Goal: Task Accomplishment & Management: Complete application form

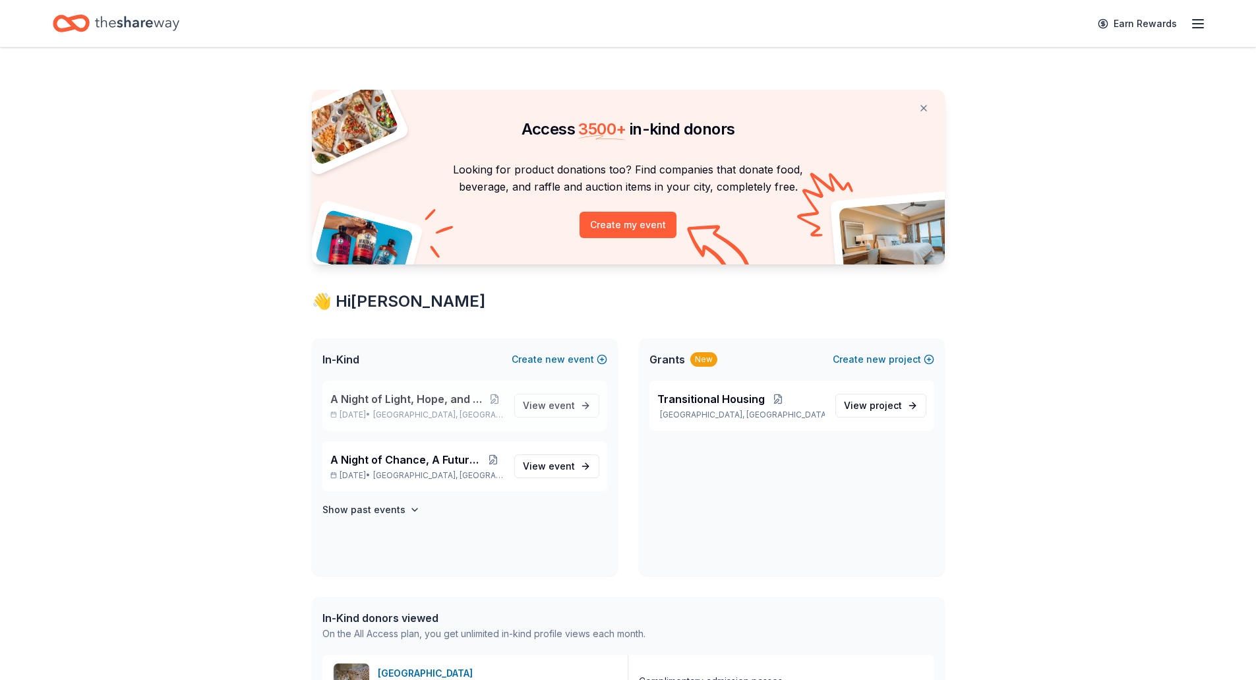
click at [414, 401] on span "A Night of Light, Hope, and Legacy Gala 2026" at bounding box center [408, 399] width 156 height 16
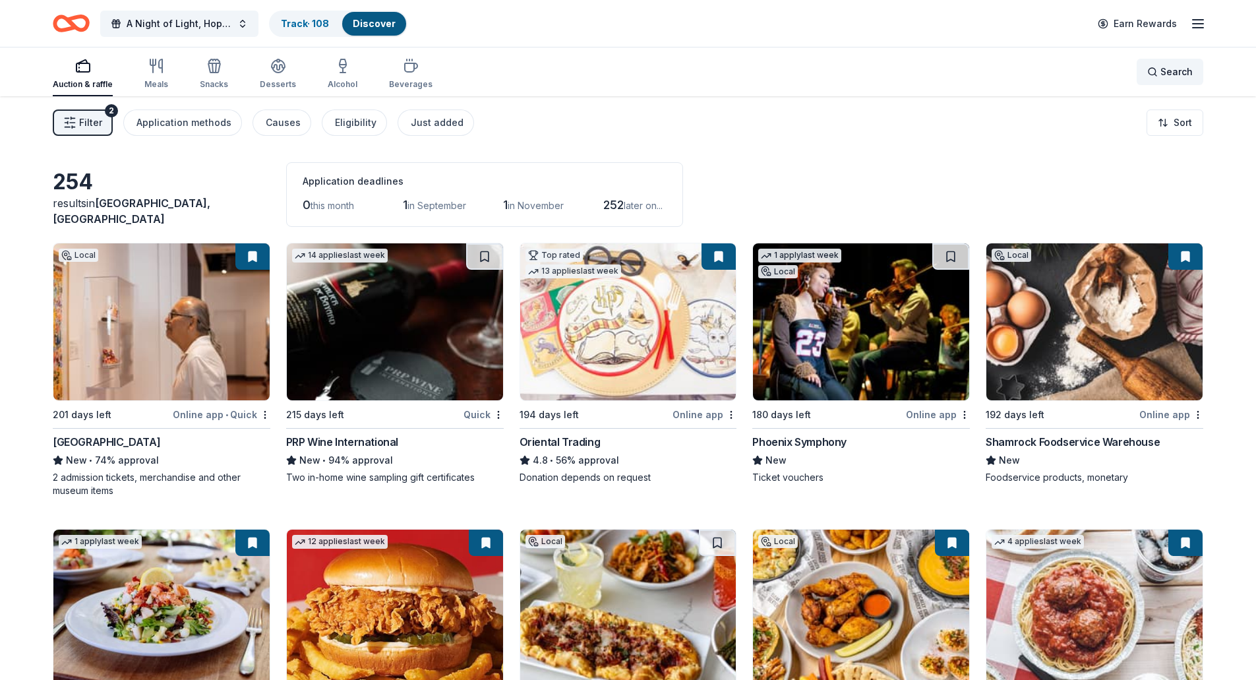
click at [1156, 75] on div "Search" at bounding box center [1169, 72] width 45 height 16
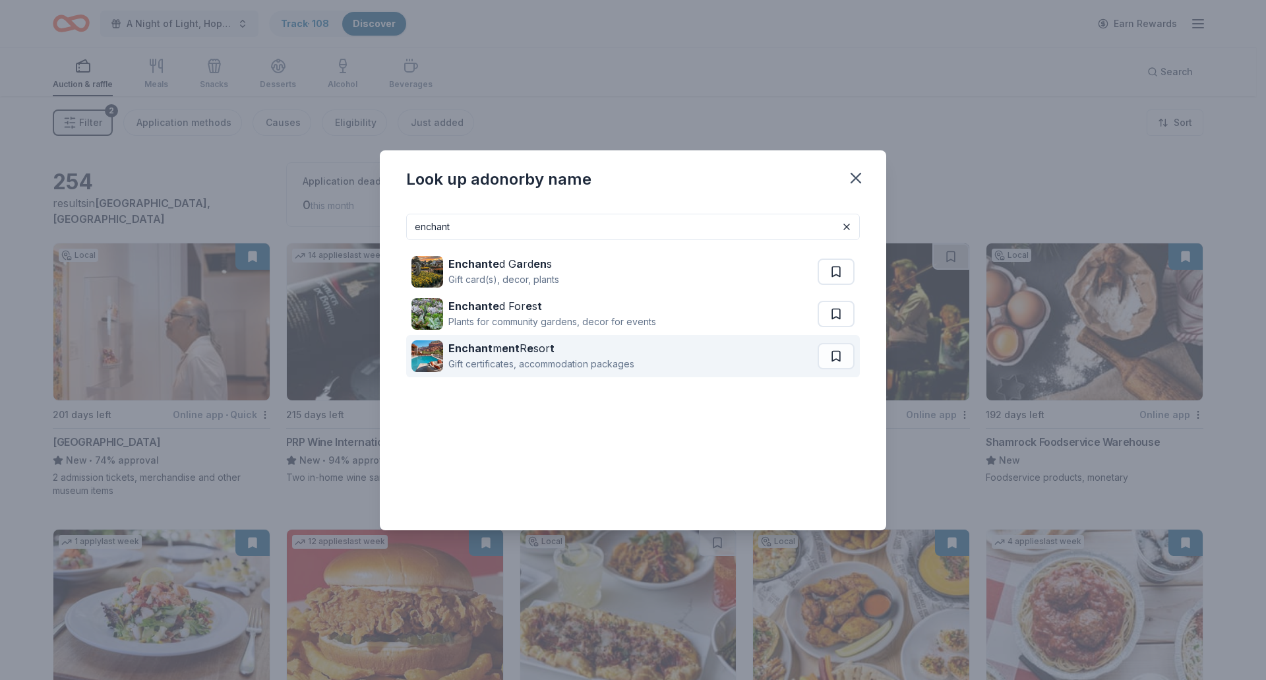
type input "enchant"
click at [486, 348] on strong "Enchant" at bounding box center [470, 347] width 44 height 13
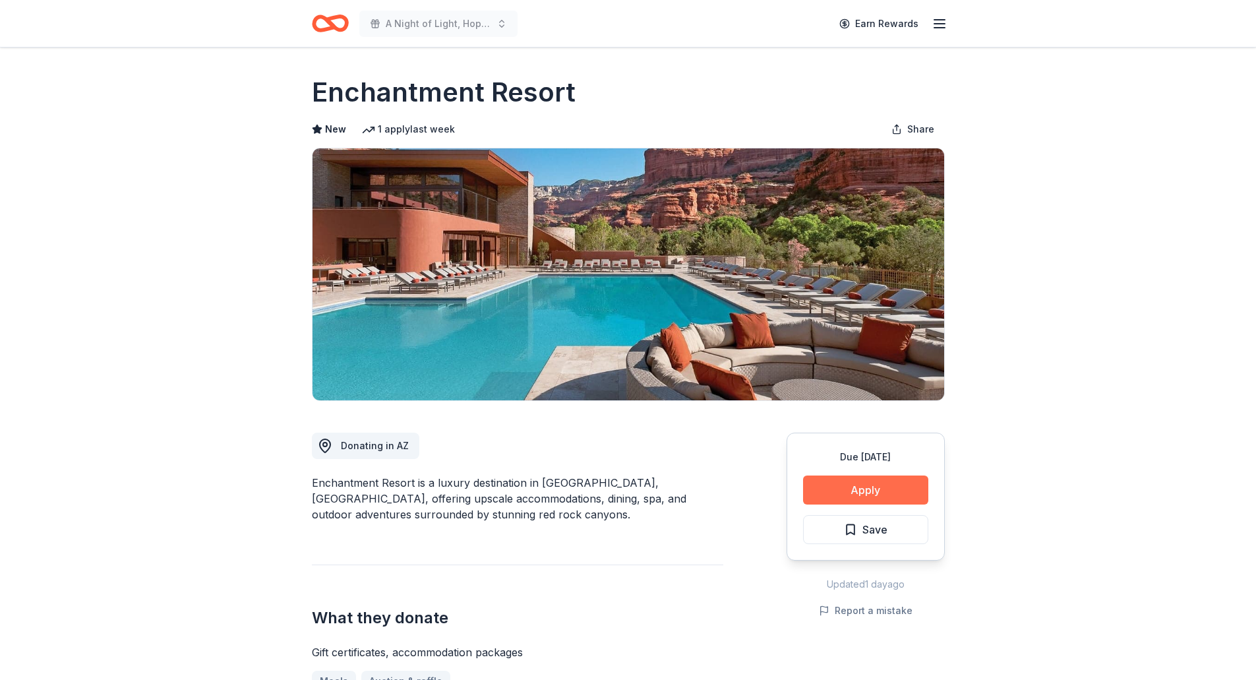
click at [897, 490] on button "Apply" at bounding box center [865, 489] width 125 height 29
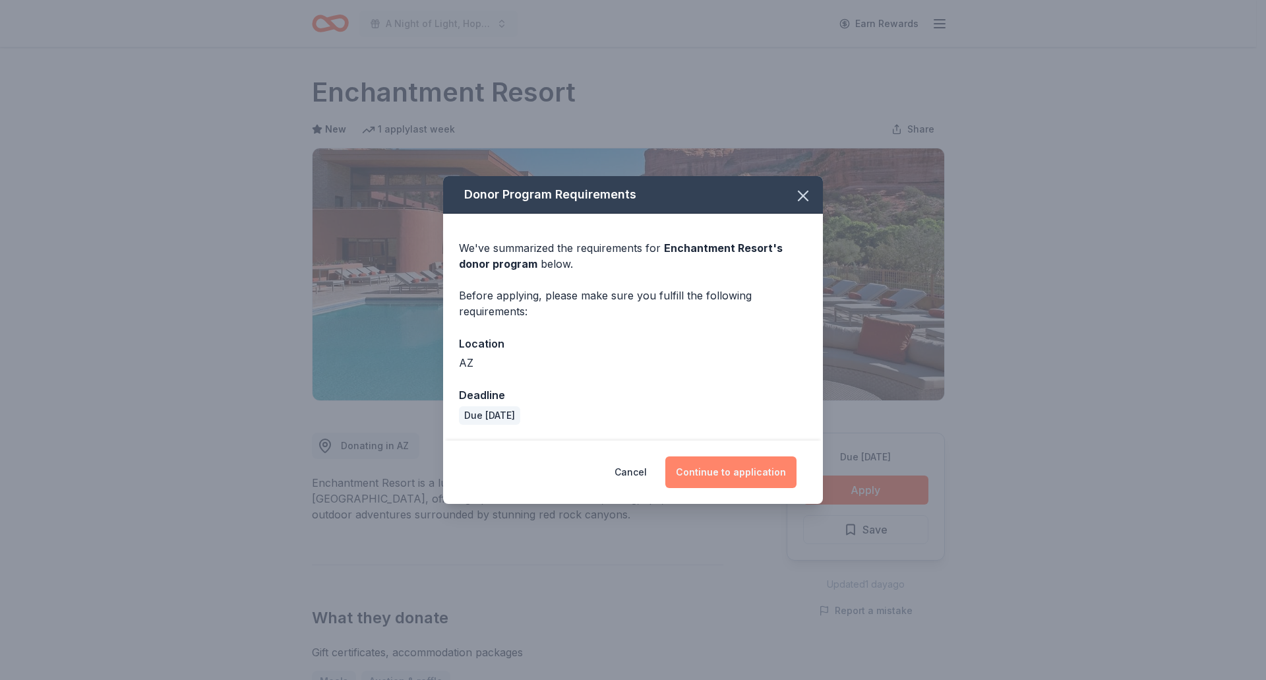
click at [726, 479] on button "Continue to application" at bounding box center [730, 472] width 131 height 32
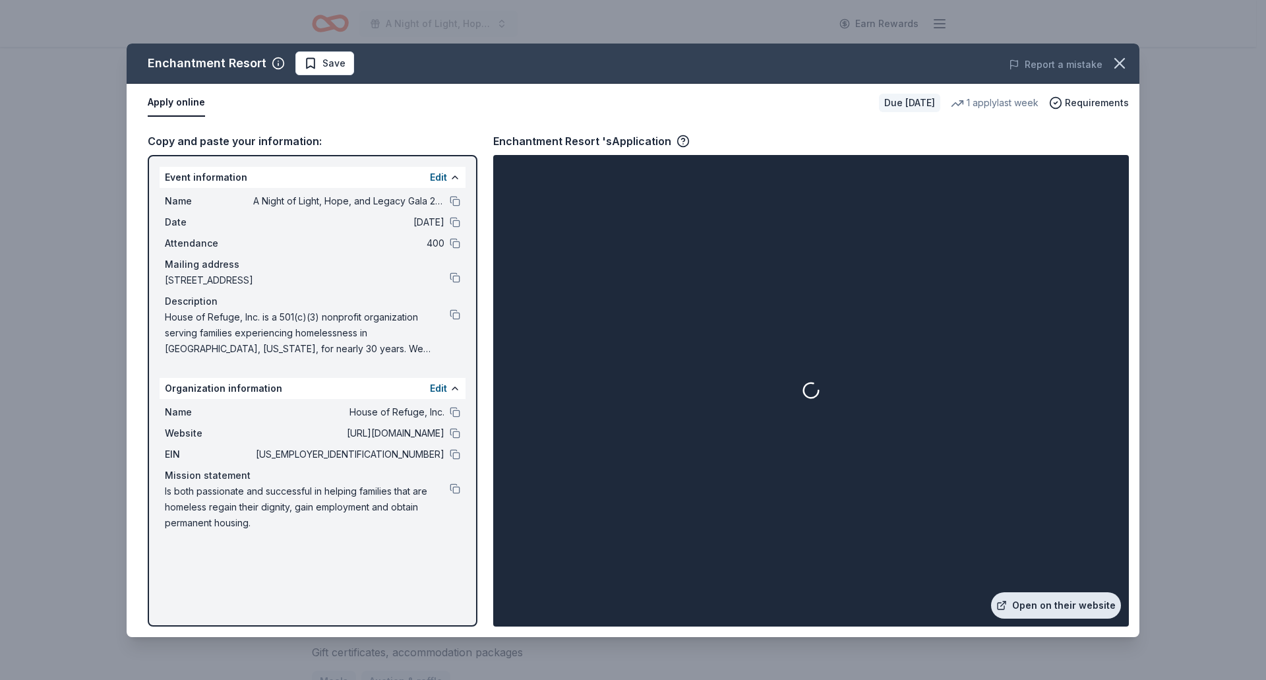
click at [1065, 604] on link "Open on their website" at bounding box center [1056, 605] width 130 height 26
